Goal: Task Accomplishment & Management: Complete application form

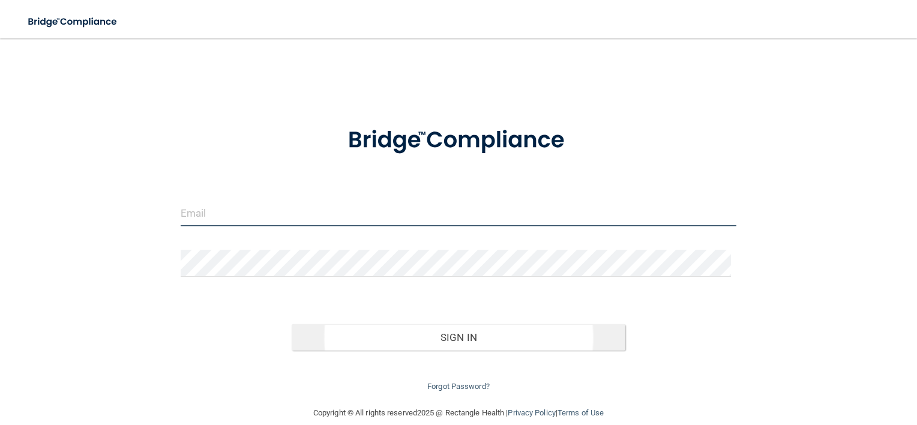
type input "[EMAIL_ADDRESS][DOMAIN_NAME]"
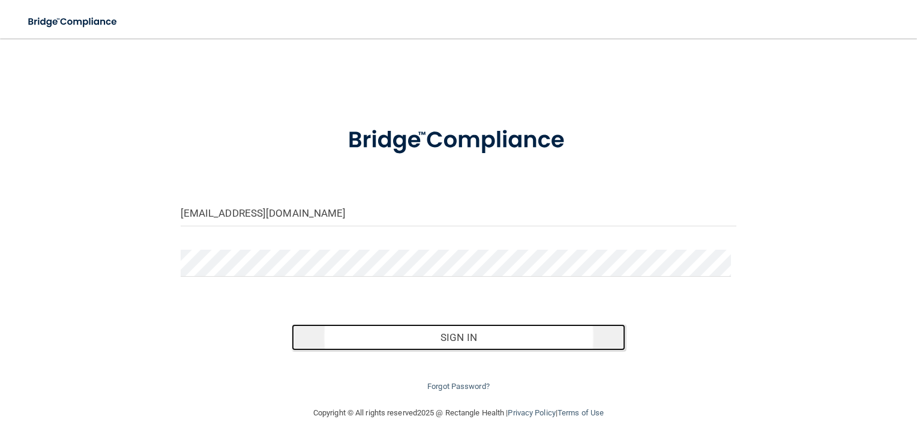
click at [459, 331] on button "Sign In" at bounding box center [459, 337] width 334 height 26
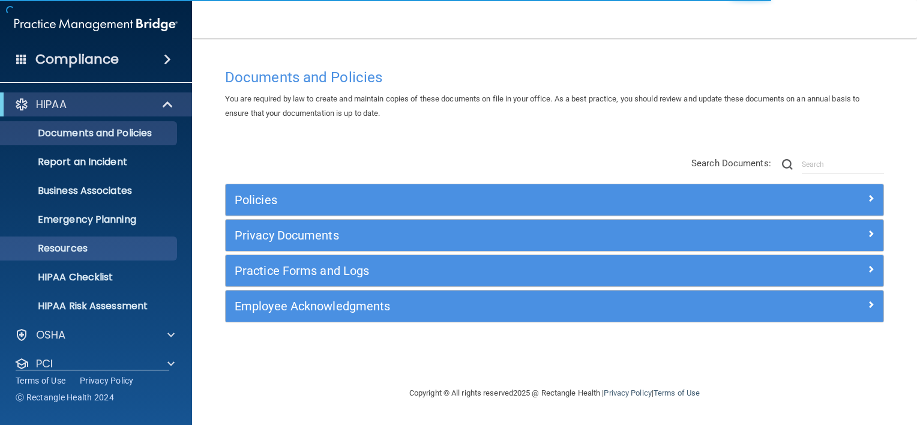
scroll to position [73, 0]
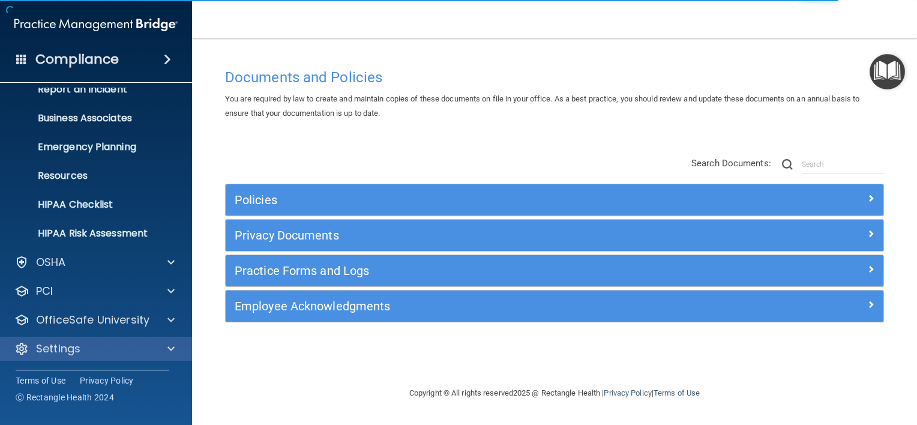
click at [69, 358] on div "Settings" at bounding box center [96, 349] width 193 height 24
click at [166, 345] on div at bounding box center [169, 349] width 30 height 14
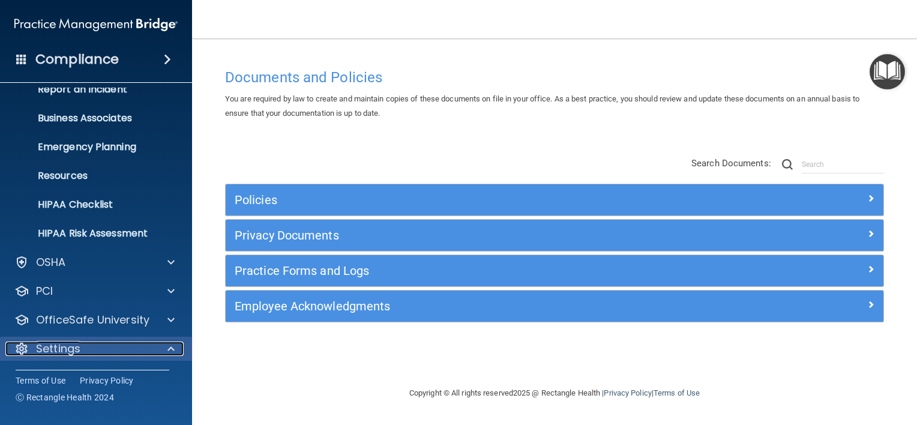
scroll to position [188, 0]
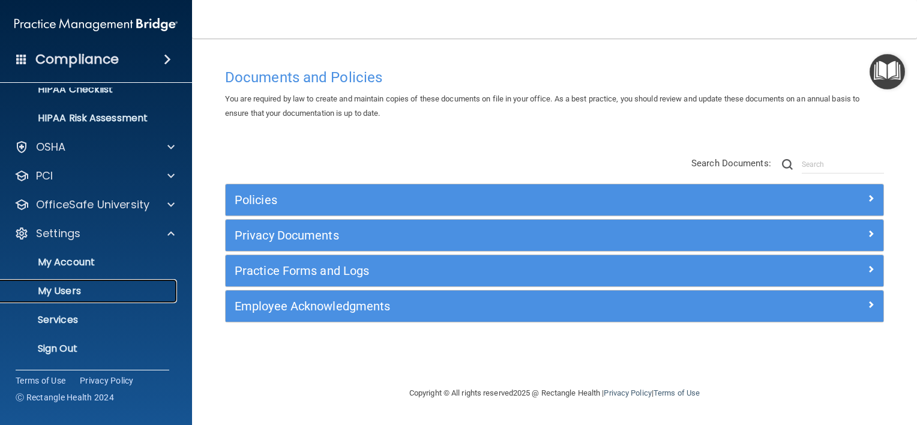
click at [65, 290] on p "My Users" at bounding box center [90, 291] width 164 height 12
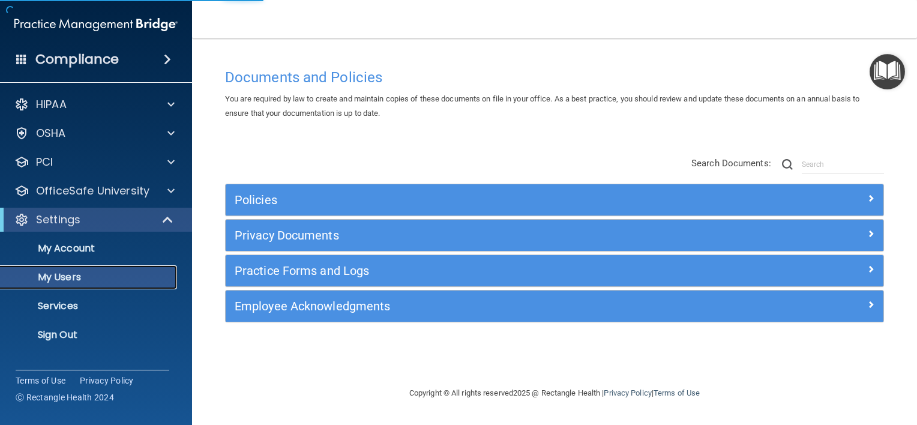
select select "20"
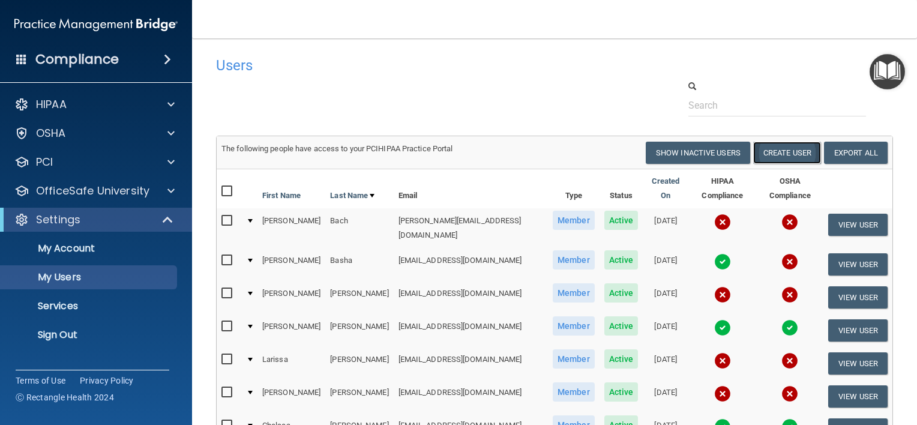
click at [787, 152] on button "Create User" at bounding box center [787, 153] width 68 height 22
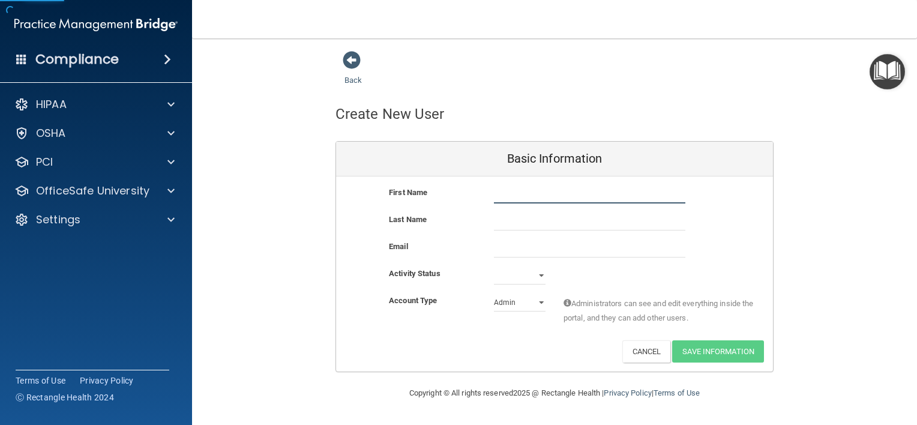
click at [523, 201] on input "text" at bounding box center [590, 195] width 192 height 18
drag, startPoint x: 569, startPoint y: 193, endPoint x: 530, endPoint y: 193, distance: 39.0
click at [530, 193] on input "Stephanie Womack" at bounding box center [590, 195] width 192 height 18
type input "Stephanie"
click at [519, 219] on input "text" at bounding box center [590, 222] width 192 height 18
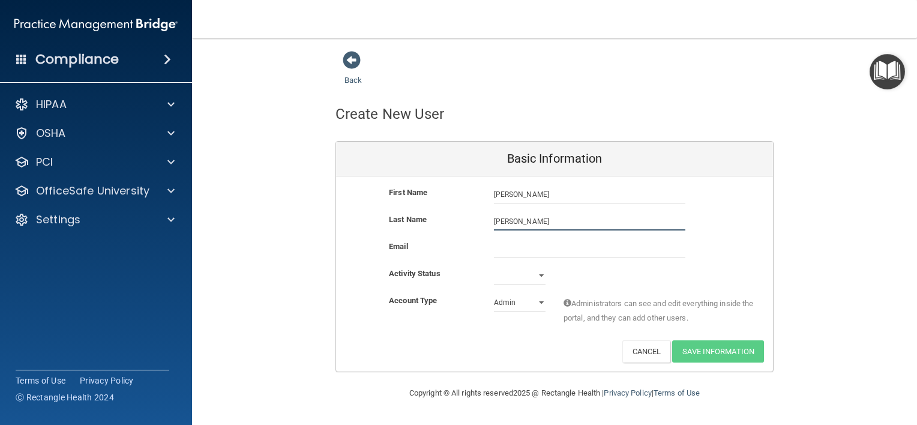
type input "Womack"
click at [519, 246] on input "email" at bounding box center [590, 249] width 192 height 18
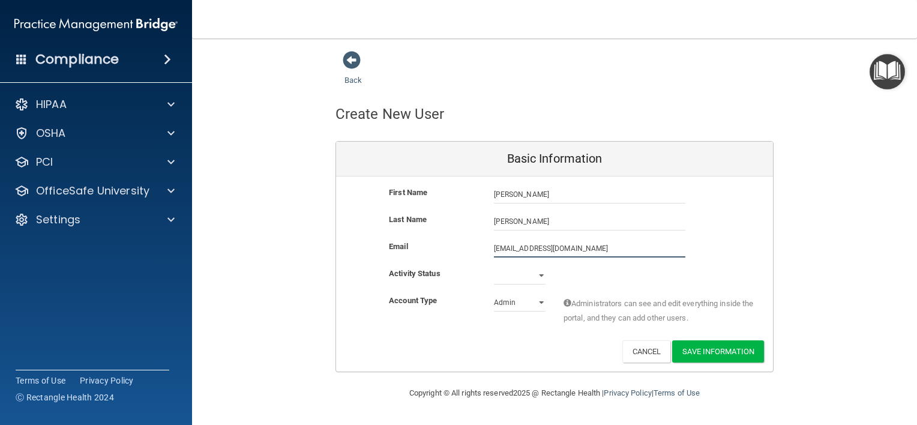
type input "swomack@mosaicdentalcollective.com"
click at [516, 275] on select "Active Inactive" at bounding box center [520, 278] width 52 height 18
select select "active"
click at [494, 267] on select "Active Inactive" at bounding box center [520, 276] width 52 height 18
click at [537, 300] on select "Admin Member" at bounding box center [520, 303] width 52 height 18
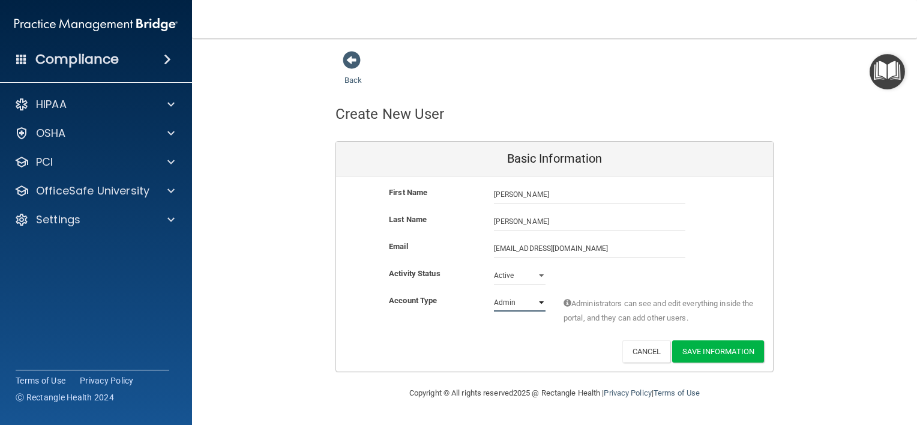
select select "practice_member"
click at [494, 294] on select "Admin Member" at bounding box center [520, 303] width 52 height 18
click at [733, 351] on button "Save Information" at bounding box center [718, 351] width 92 height 22
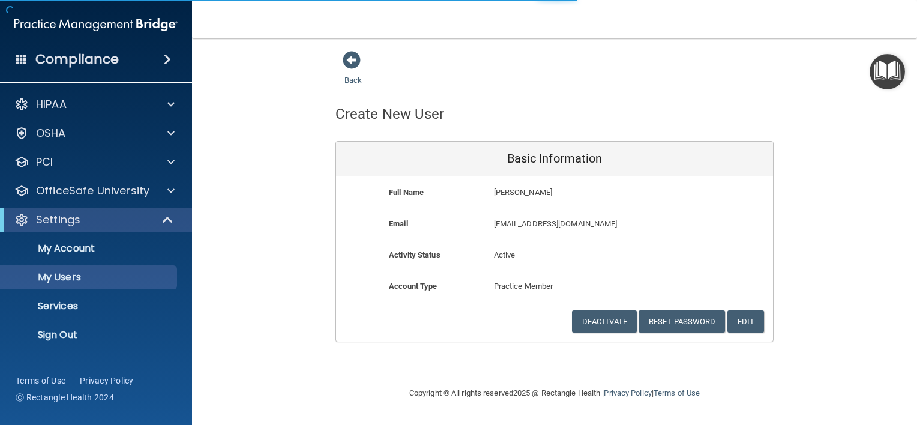
select select "20"
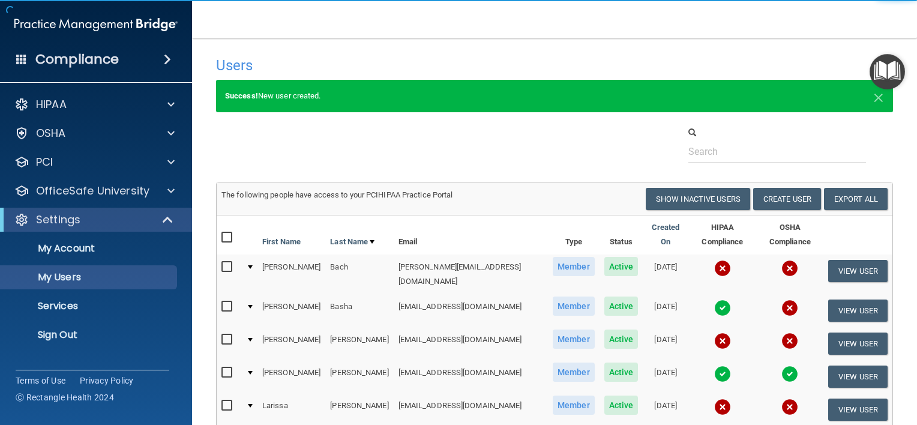
scroll to position [43, 0]
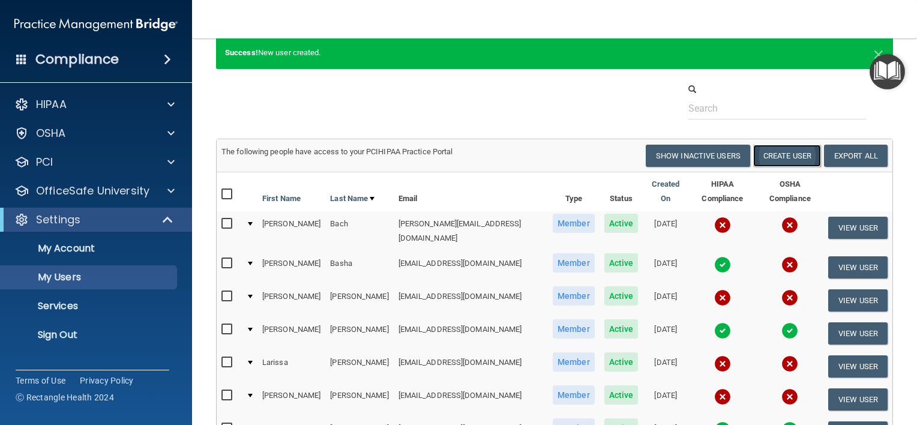
click at [789, 156] on button "Create User" at bounding box center [787, 156] width 68 height 22
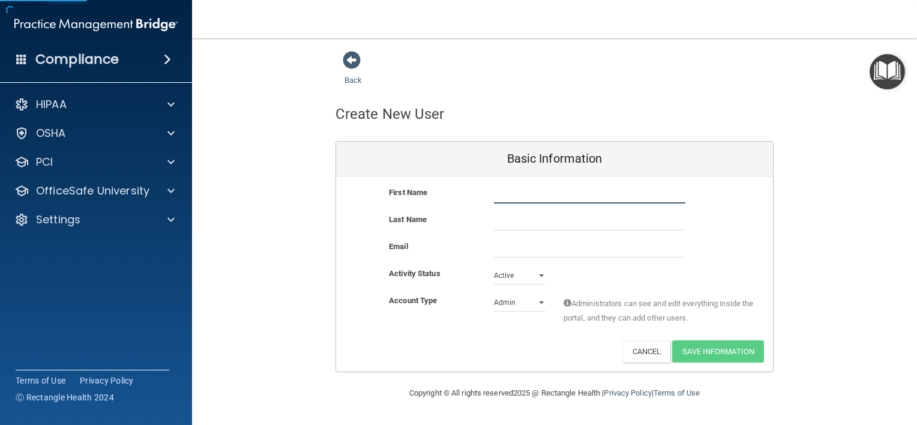
click at [523, 190] on input "text" at bounding box center [590, 195] width 192 height 18
type input "Kimberly"
click at [583, 223] on input "text" at bounding box center [590, 222] width 192 height 18
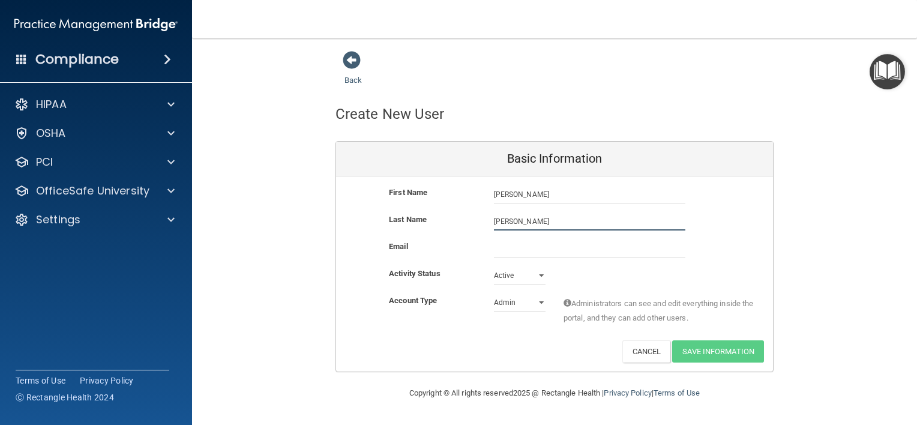
type input "Luna"
click at [545, 249] on input "email" at bounding box center [590, 249] width 192 height 18
paste input "kimberlybarrondo@gmail.com"
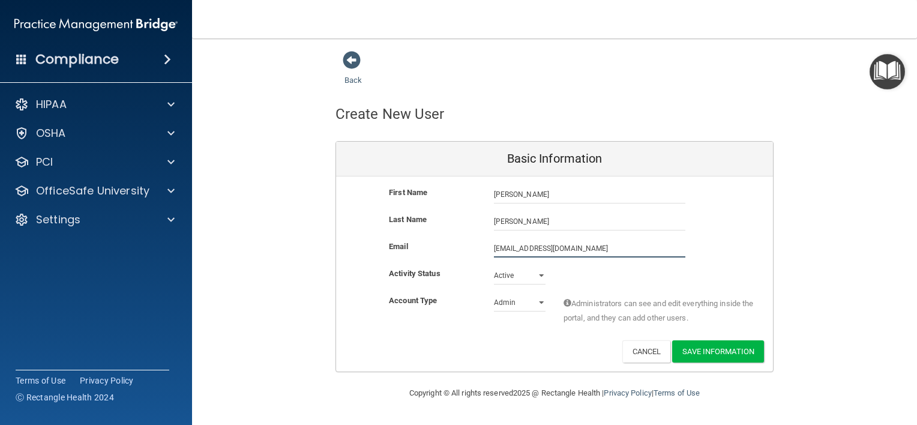
type input "kimberlybarrondo@gmail.com"
click at [533, 302] on select "Admin Member" at bounding box center [520, 303] width 52 height 18
select select "practice_member"
click at [494, 294] on select "Admin Member" at bounding box center [520, 303] width 52 height 18
click at [738, 351] on button "Save Information" at bounding box center [718, 351] width 92 height 22
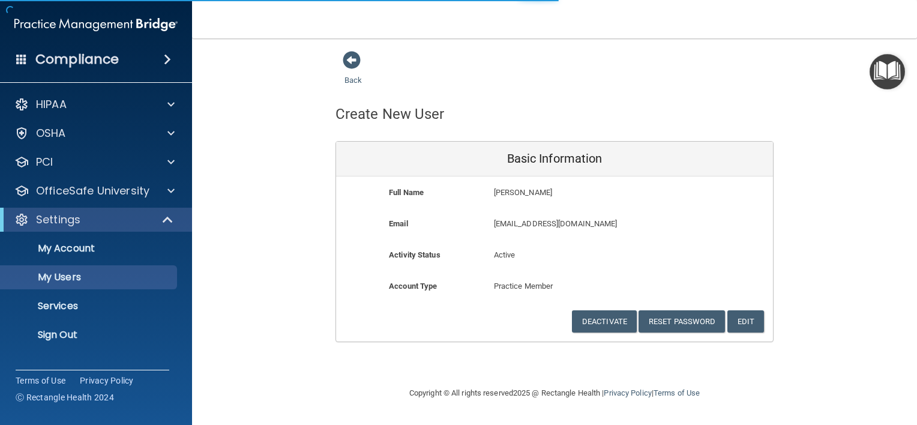
select select "20"
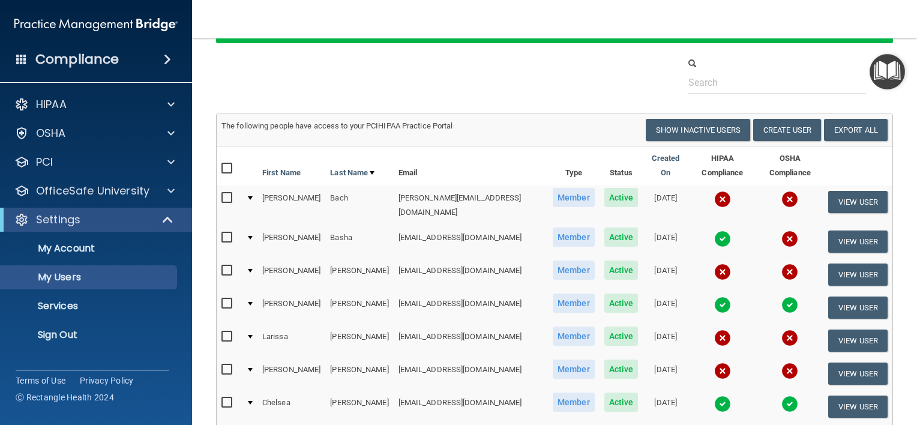
scroll to position [258, 0]
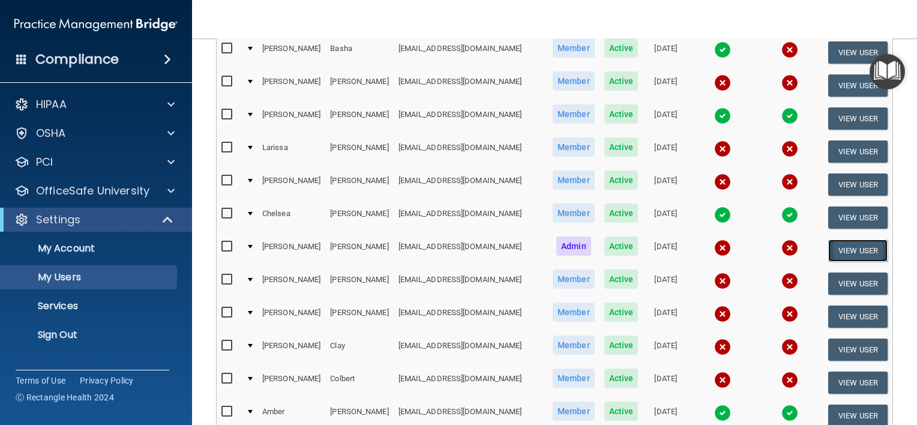
click at [870, 240] on button "View User" at bounding box center [857, 251] width 59 height 22
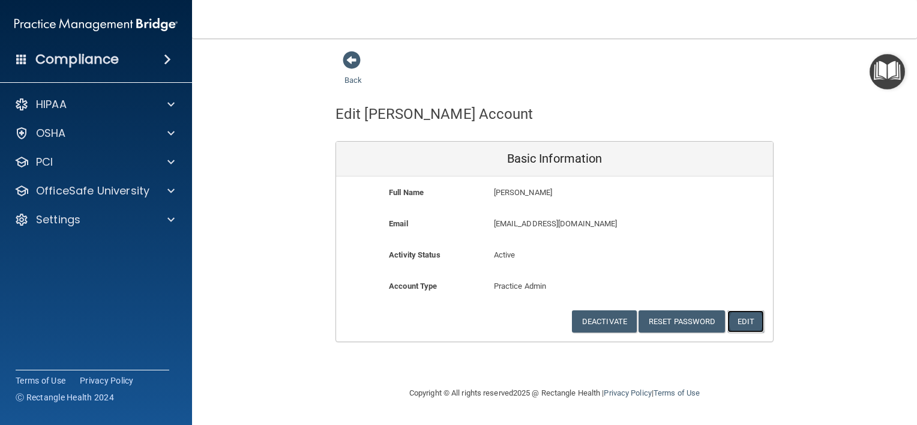
click at [754, 317] on button "Edit" at bounding box center [746, 321] width 37 height 22
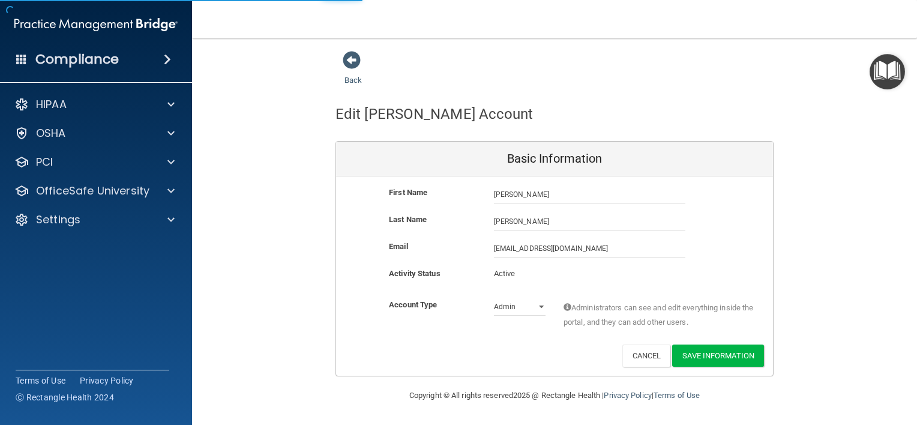
click at [306, 87] on div "Back Edit Kerry's Account Basic Information First Name Kerry Carmichael Kerry L…" at bounding box center [554, 213] width 677 height 326
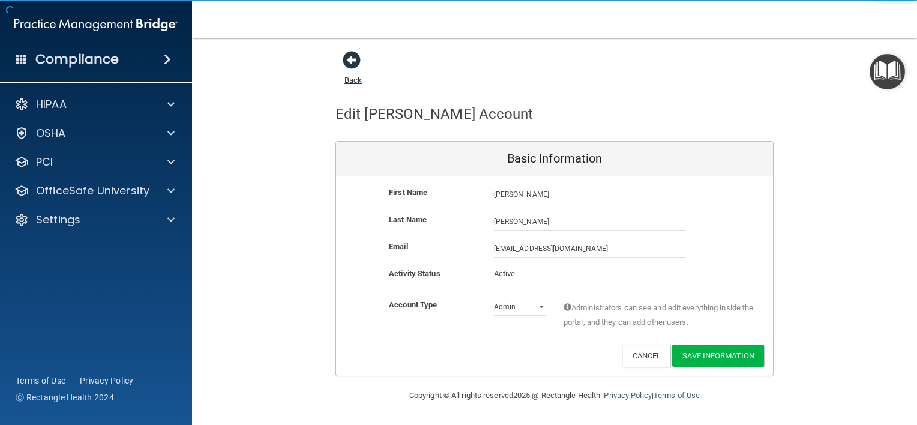
click at [354, 62] on span at bounding box center [352, 60] width 18 height 18
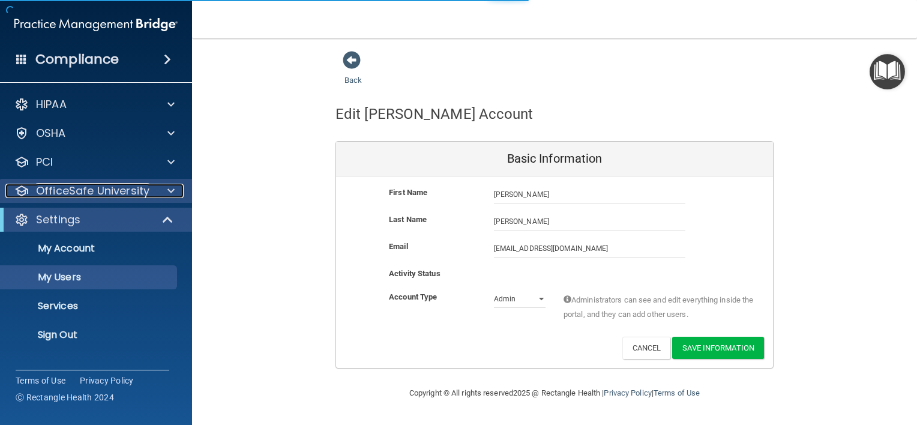
click at [166, 191] on div at bounding box center [169, 191] width 30 height 14
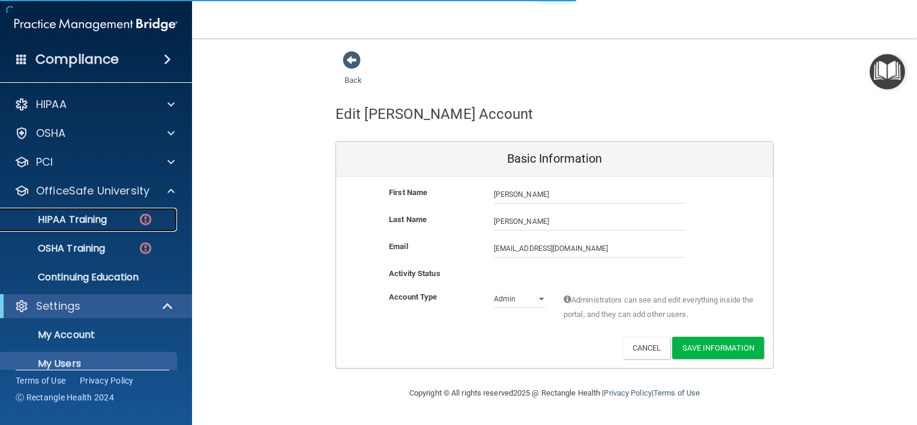
click at [107, 217] on p "HIPAA Training" at bounding box center [57, 220] width 99 height 12
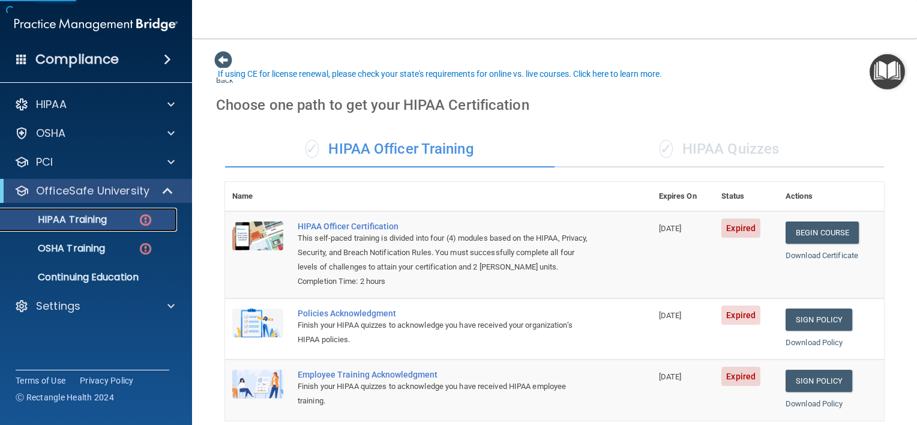
scroll to position [113, 0]
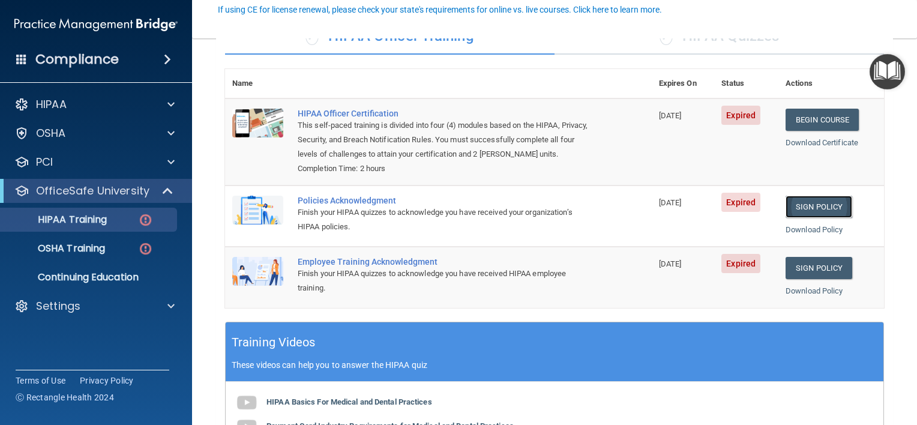
click at [828, 207] on link "Sign Policy" at bounding box center [819, 207] width 67 height 22
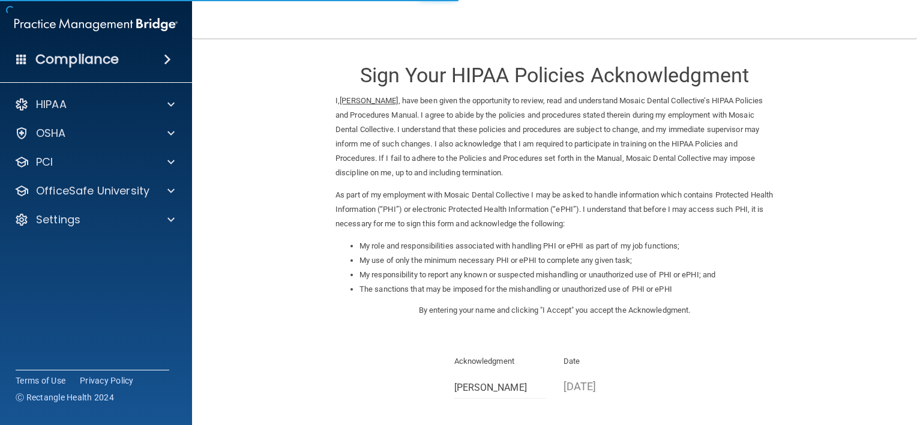
scroll to position [125, 0]
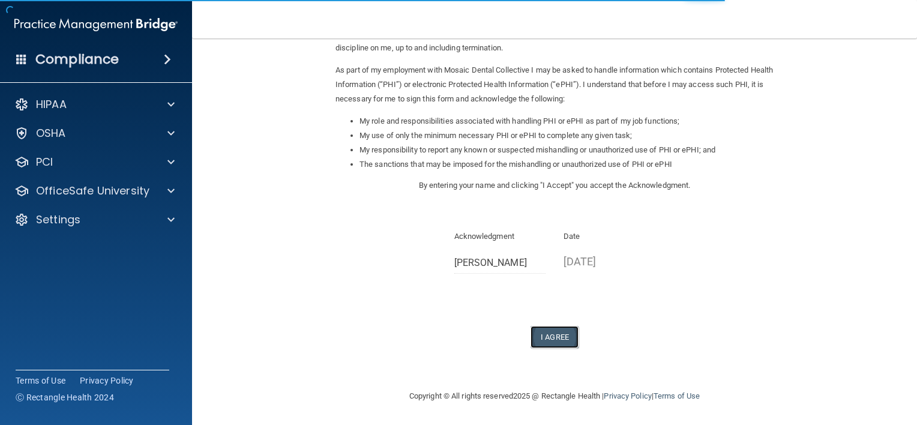
click at [563, 337] on button "I Agree" at bounding box center [555, 337] width 48 height 22
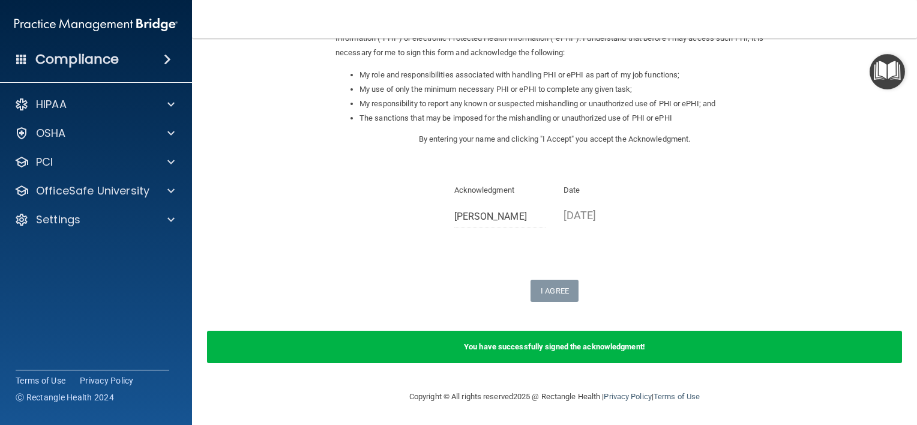
scroll to position [0, 0]
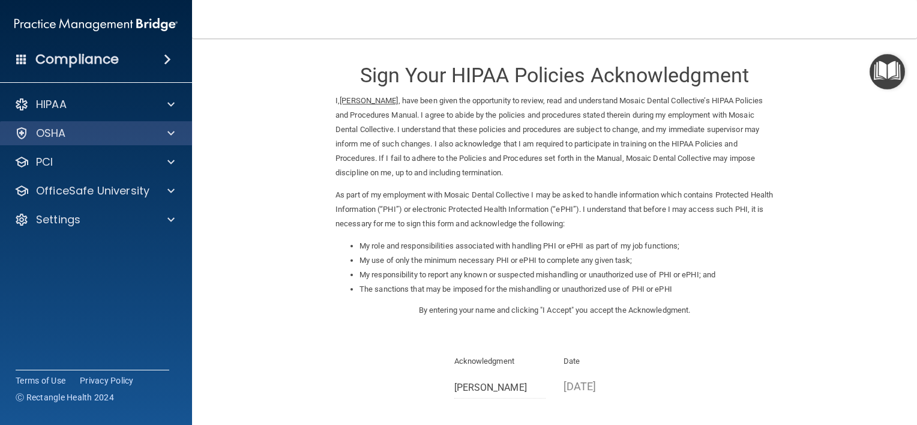
click at [92, 144] on div "OSHA" at bounding box center [96, 133] width 193 height 24
click at [173, 131] on span at bounding box center [170, 133] width 7 height 14
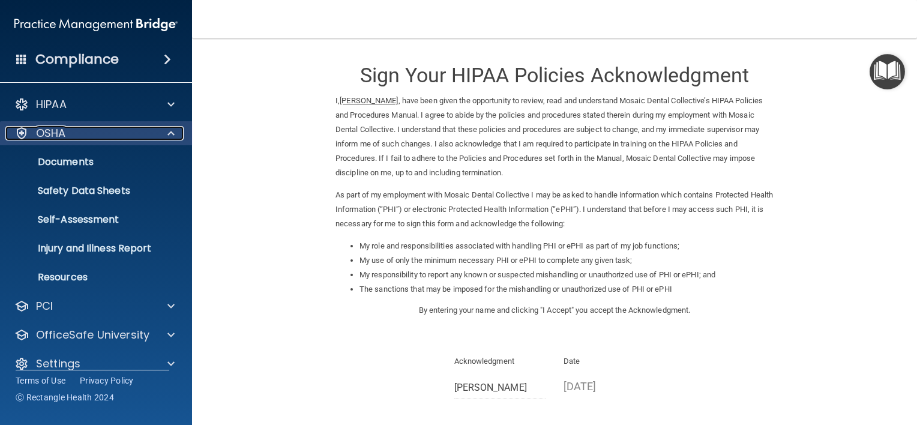
scroll to position [15, 0]
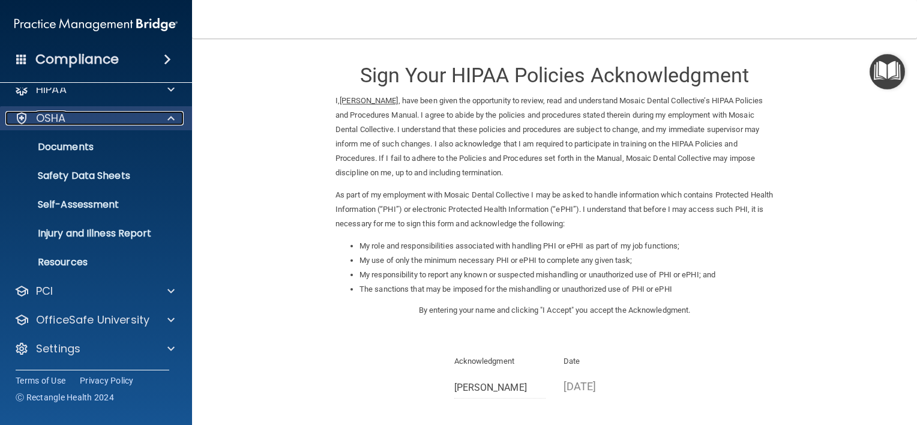
click at [177, 118] on div at bounding box center [169, 118] width 30 height 14
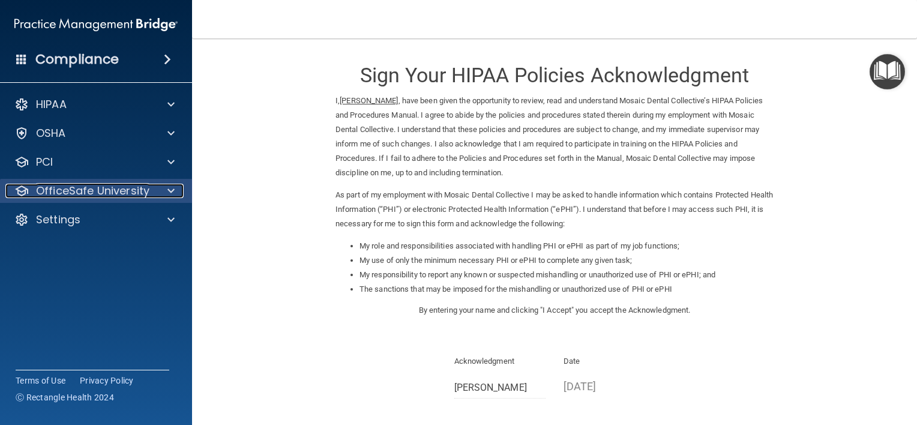
click at [173, 190] on span at bounding box center [170, 191] width 7 height 14
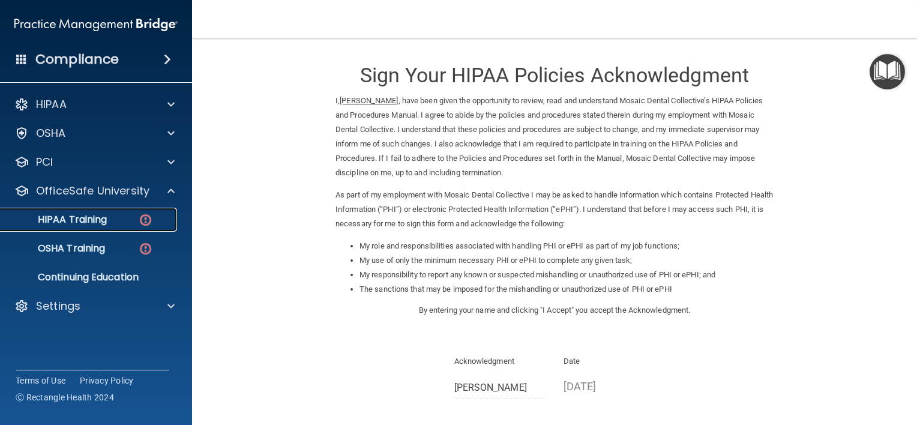
click at [105, 224] on p "HIPAA Training" at bounding box center [57, 220] width 99 height 12
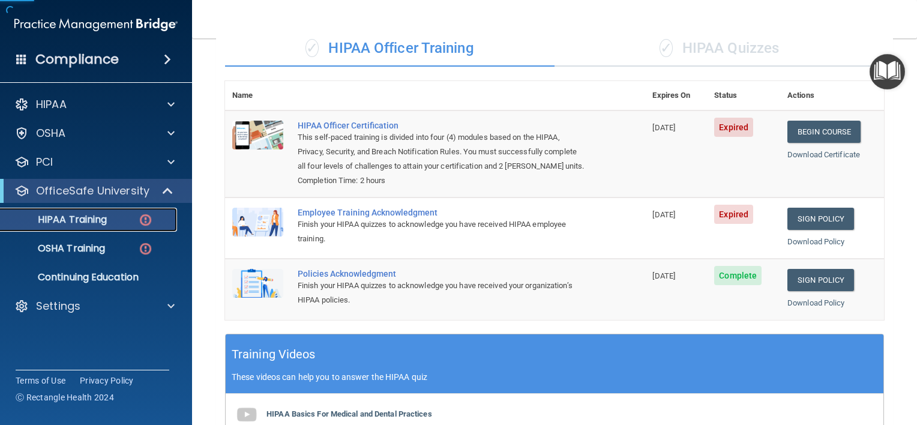
scroll to position [128, 0]
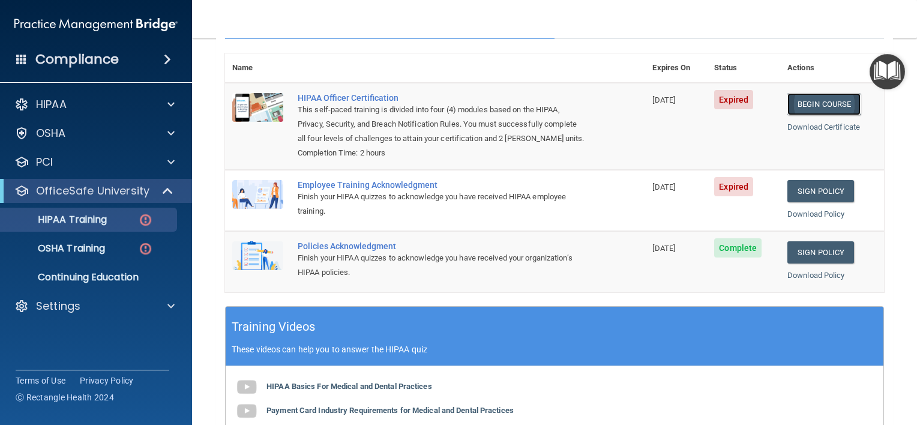
click at [795, 108] on link "Begin Course" at bounding box center [824, 104] width 73 height 22
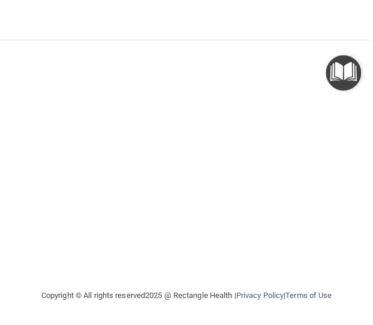
scroll to position [214, 0]
drag, startPoint x: 0, startPoint y: 178, endPoint x: -50, endPoint y: 179, distance: 49.8
click at [0, 179] on html "Compliance HIPAA Documents and Policies Report an Incident Business Associates …" at bounding box center [186, 162] width 373 height 325
